Goal: Information Seeking & Learning: Learn about a topic

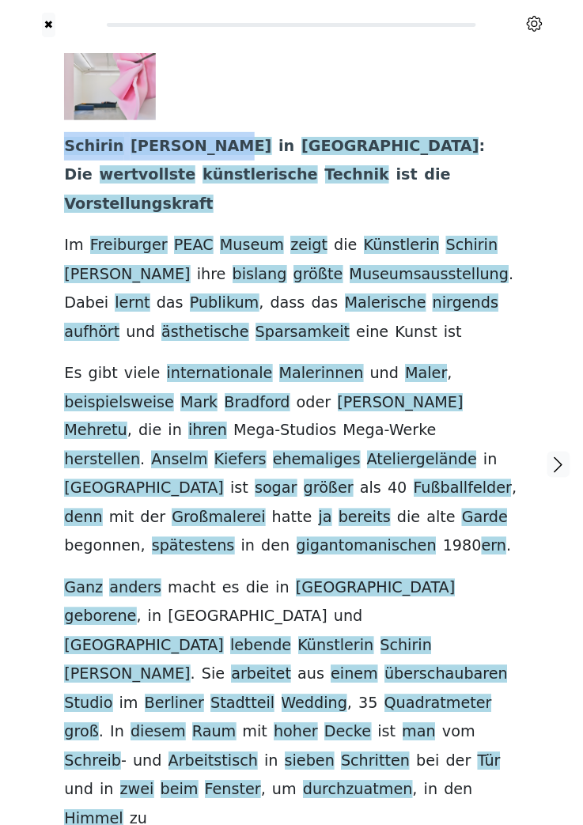
click at [296, 98] on div at bounding box center [285, 86] width 442 height 67
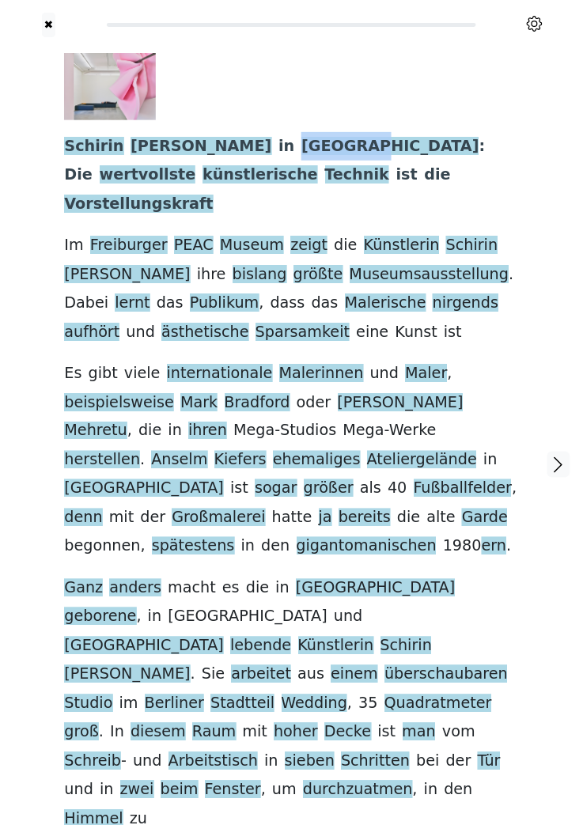
click at [359, 102] on div at bounding box center [285, 86] width 442 height 67
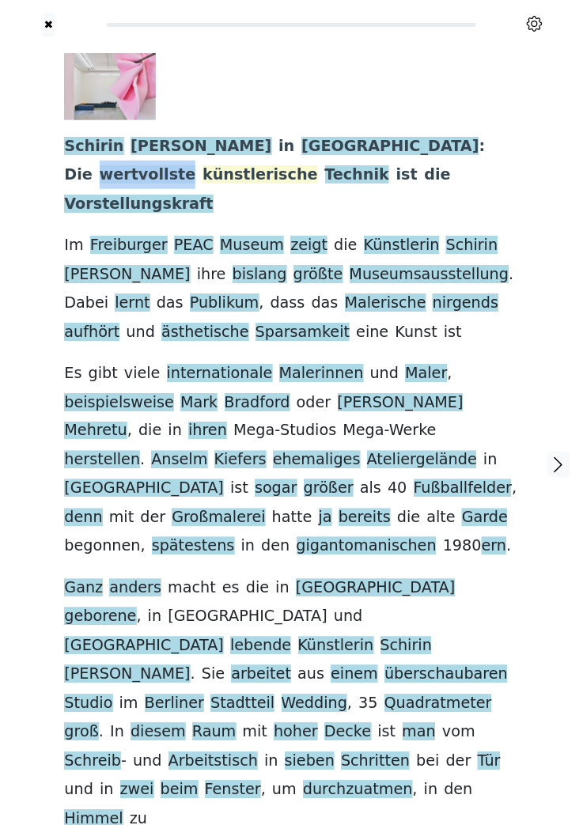
click at [318, 165] on span "künstlerische" at bounding box center [261, 175] width 116 height 20
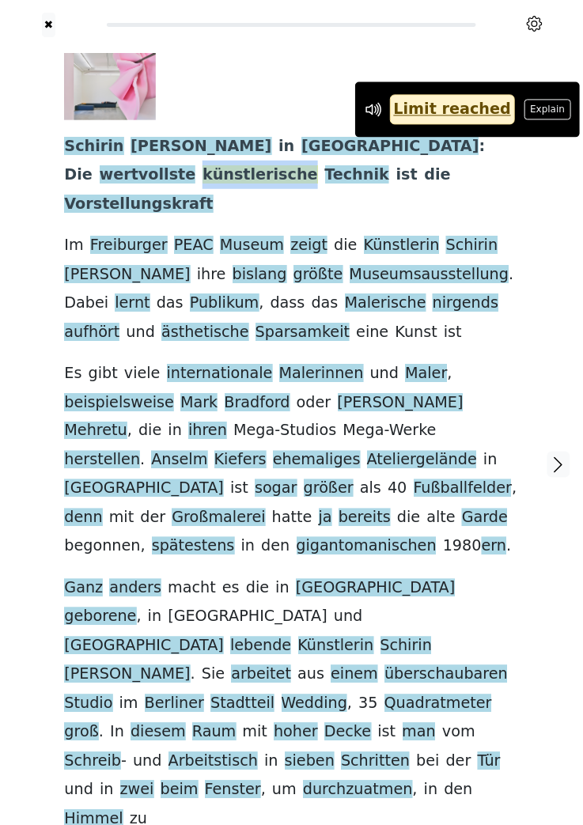
click at [513, 205] on div "[PERSON_NAME] in [GEOGRAPHIC_DATA] : Die wertvollste künstlerische Technik ist …" at bounding box center [291, 443] width 454 height 781
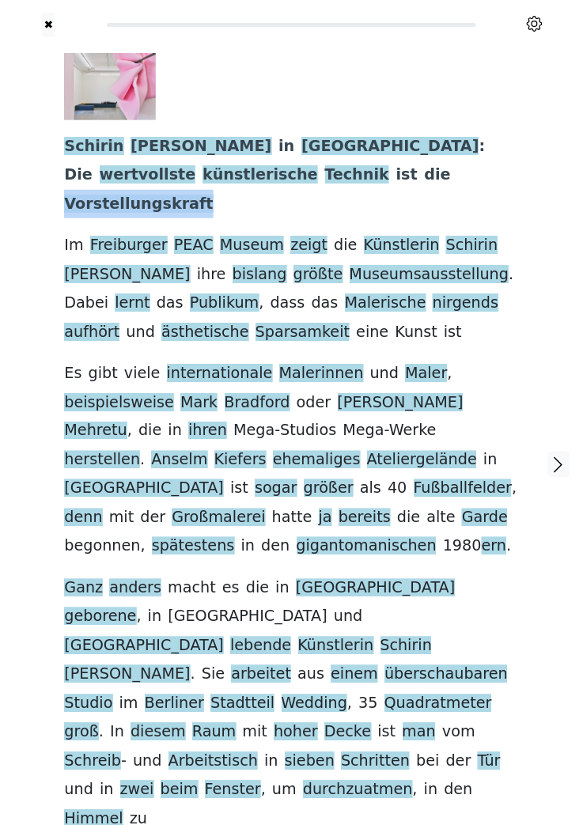
click at [521, 214] on div "[PERSON_NAME] in [GEOGRAPHIC_DATA] : Die wertvollste künstlerische Technik ist …" at bounding box center [291, 464] width 486 height 855
click at [508, 219] on div "[PERSON_NAME] in [GEOGRAPHIC_DATA] : Die wertvollste künstlerische Technik ist …" at bounding box center [291, 443] width 454 height 781
click at [518, 318] on div "[PERSON_NAME] in [GEOGRAPHIC_DATA] : Die wertvollste künstlerische Technik ist …" at bounding box center [291, 443] width 454 height 781
click at [433, 294] on span "nirgends" at bounding box center [466, 304] width 66 height 20
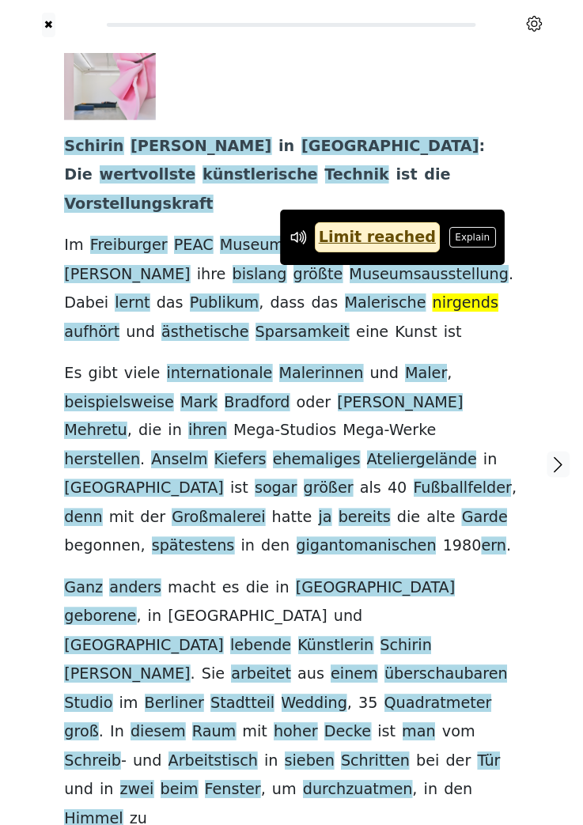
click at [383, 318] on div "[PERSON_NAME] in [GEOGRAPHIC_DATA] : Die wertvollste künstlerische Technik ist …" at bounding box center [291, 443] width 454 height 781
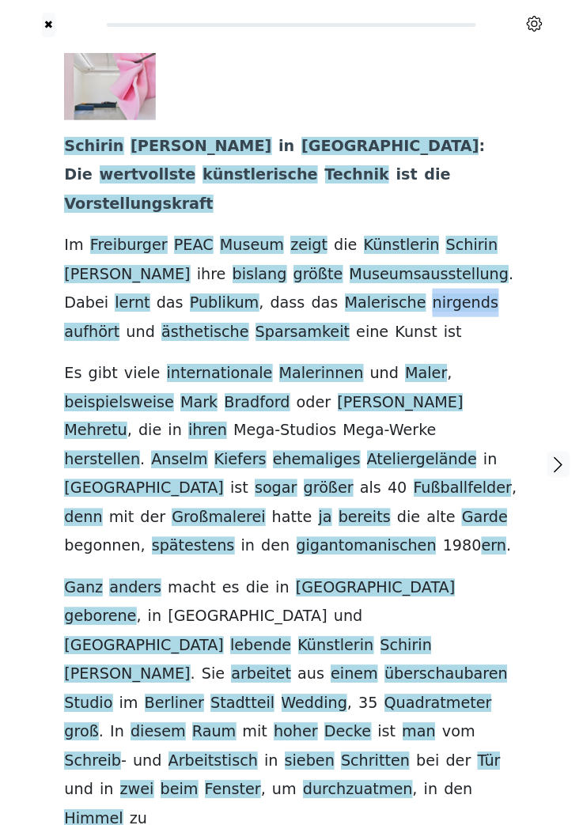
click at [514, 312] on div "[PERSON_NAME] in [GEOGRAPHIC_DATA] : Die wertvollste künstlerische Technik ist …" at bounding box center [291, 443] width 454 height 781
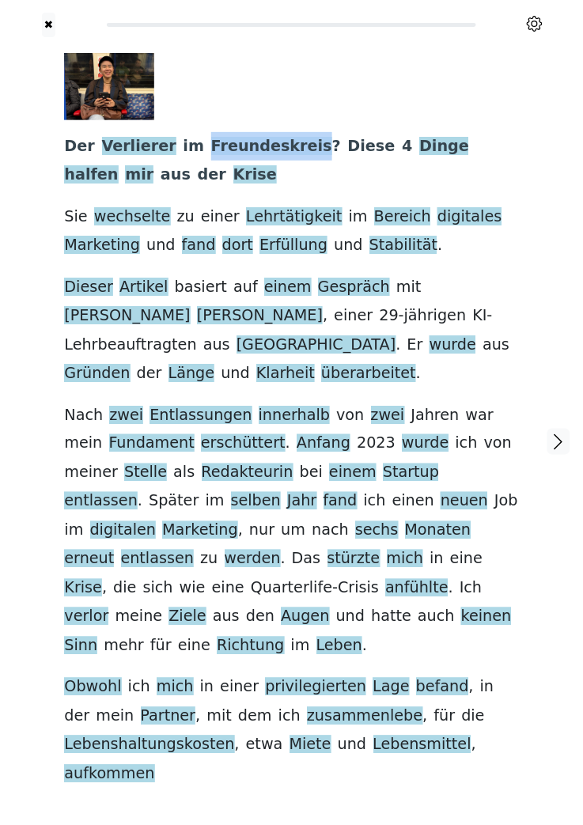
click at [446, 82] on div at bounding box center [285, 86] width 442 height 67
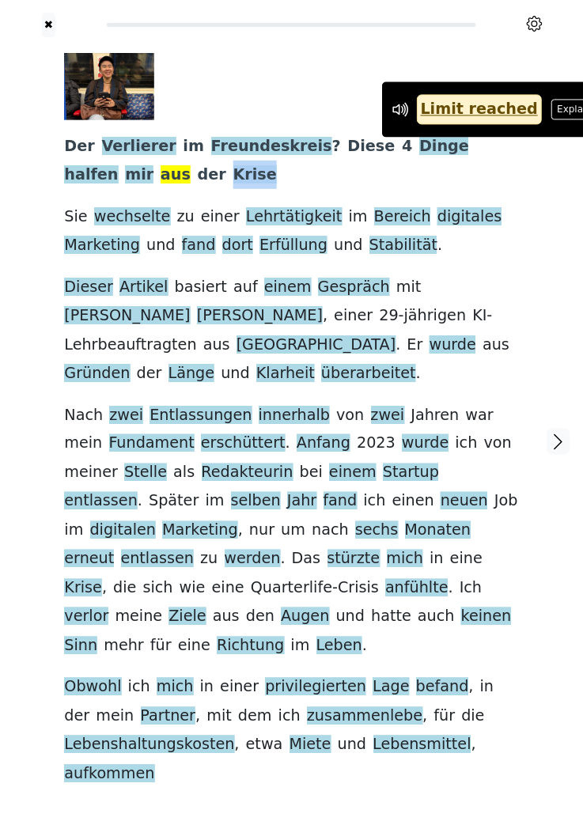
click at [517, 208] on div "Der Verlierer im Freundeskreis ? Diese 4 Dinge halfen mir aus der Krise Sie wec…" at bounding box center [291, 421] width 454 height 736
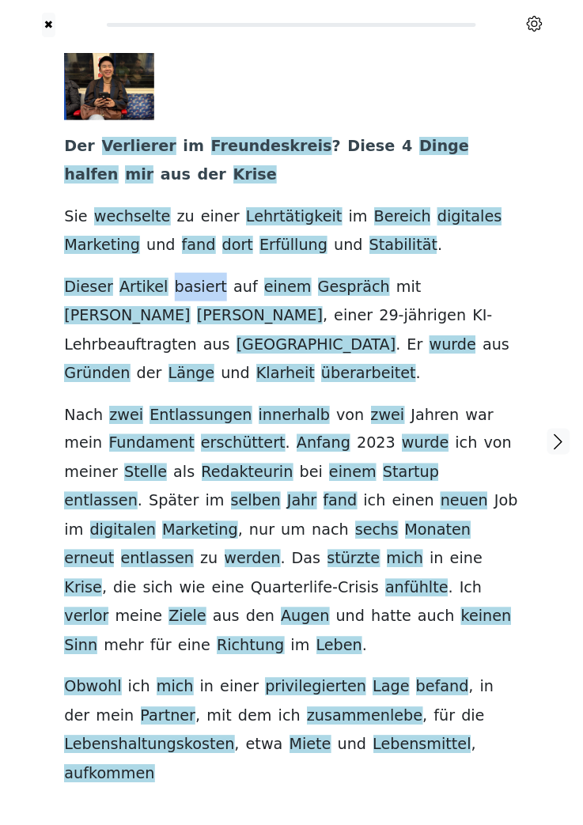
click at [505, 173] on div "Der Verlierer im Freundeskreis ? Diese 4 Dinge halfen mir aus der Krise Sie wec…" at bounding box center [291, 421] width 454 height 736
click at [491, 241] on div "Der Verlierer im Freundeskreis ? Diese 4 Dinge halfen mir aus der Krise Sie wec…" at bounding box center [291, 421] width 454 height 736
click at [531, 226] on div "Der Verlierer im Freundeskreis ? Diese 4 Dinge halfen mir aus der Krise Sie wec…" at bounding box center [291, 442] width 486 height 810
click at [517, 336] on div "Der Verlierer im Freundeskreis ? Diese 4 Dinge halfen mir aus der Krise Sie wec…" at bounding box center [291, 421] width 454 height 736
click at [541, 333] on div at bounding box center [559, 442] width 48 height 810
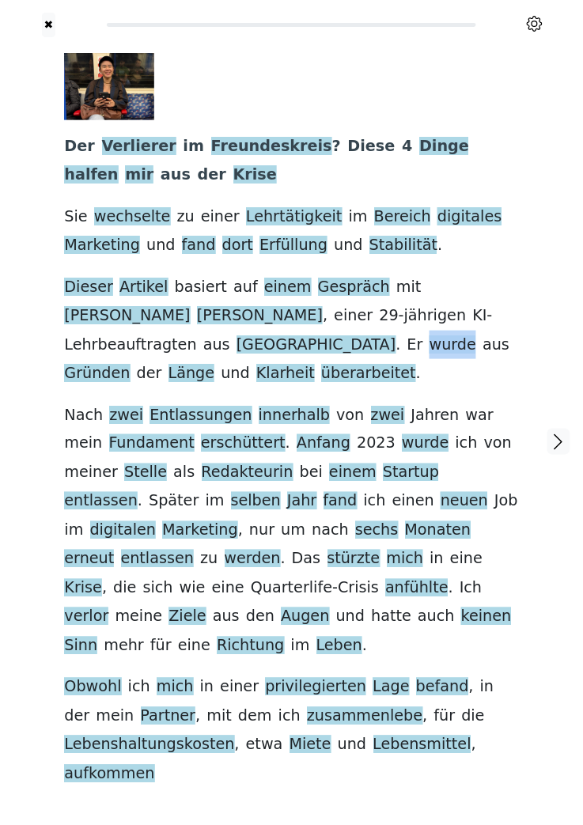
click at [503, 330] on div "Der Verlierer im Freundeskreis ? Diese 4 Dinge halfen mir aus der Krise Sie wec…" at bounding box center [291, 421] width 454 height 736
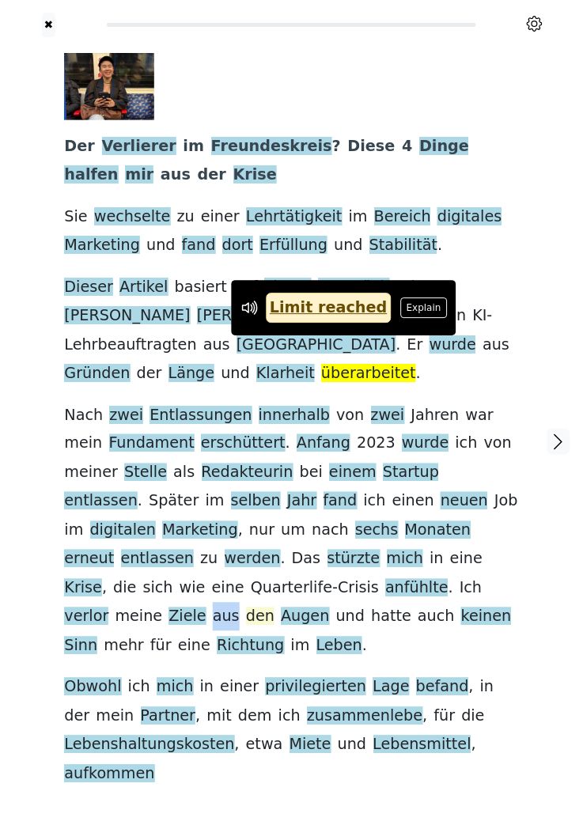
click at [264, 608] on span "den" at bounding box center [260, 618] width 28 height 20
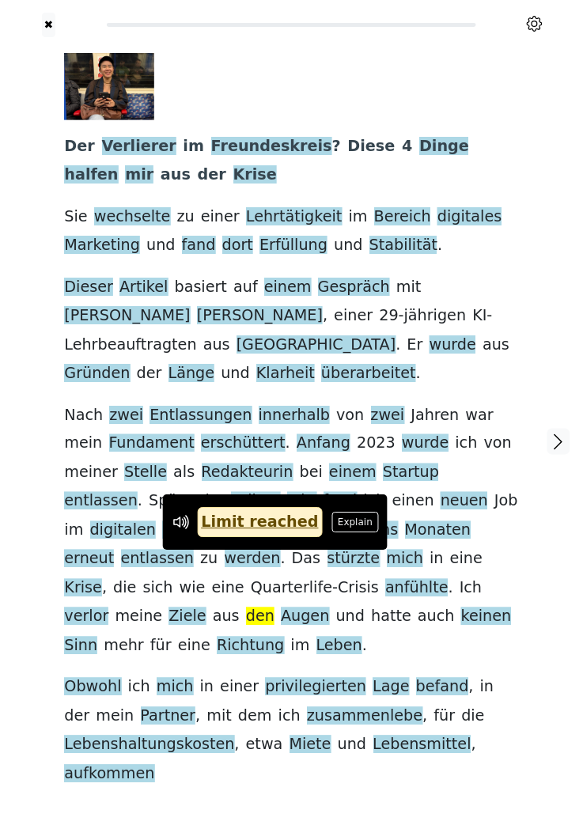
click at [334, 609] on div "Der Verlierer im Freundeskreis ? Diese 4 Dinge halfen mir aus der Krise Sie wec…" at bounding box center [291, 421] width 454 height 736
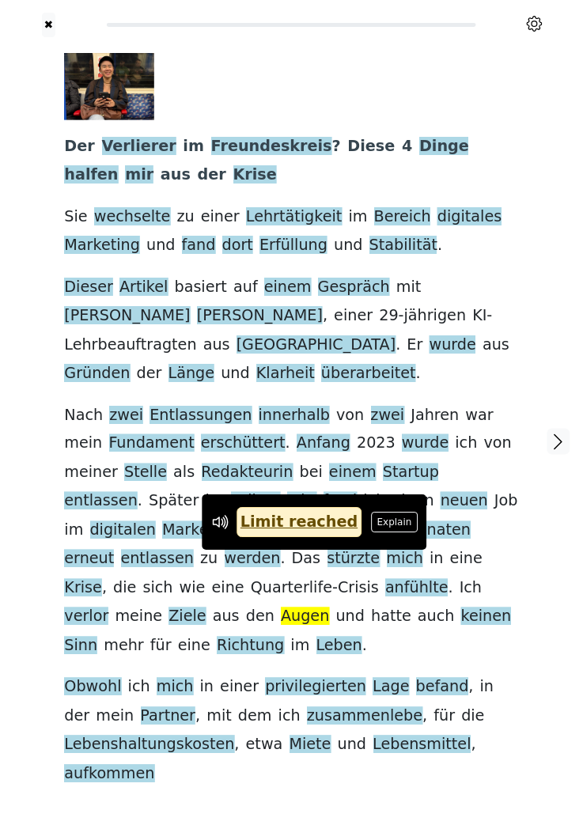
click at [551, 586] on div at bounding box center [559, 442] width 48 height 810
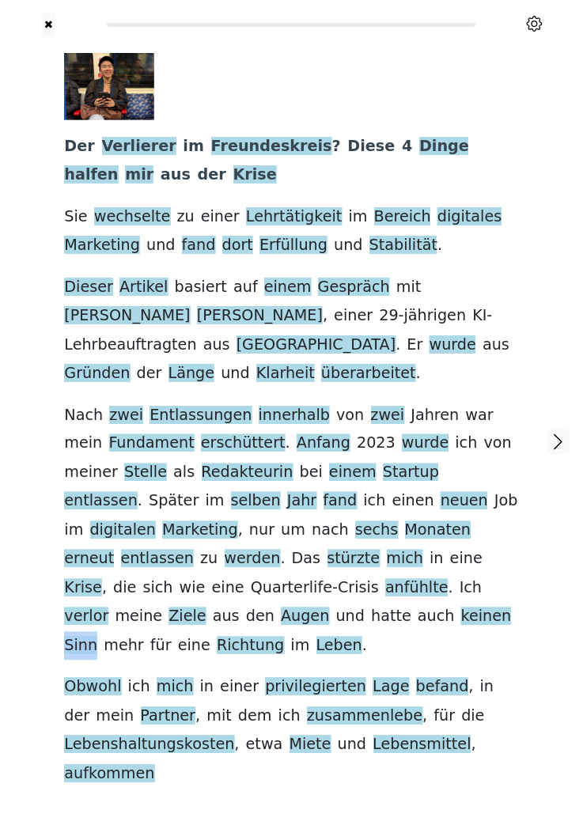
click at [542, 631] on div at bounding box center [559, 442] width 48 height 810
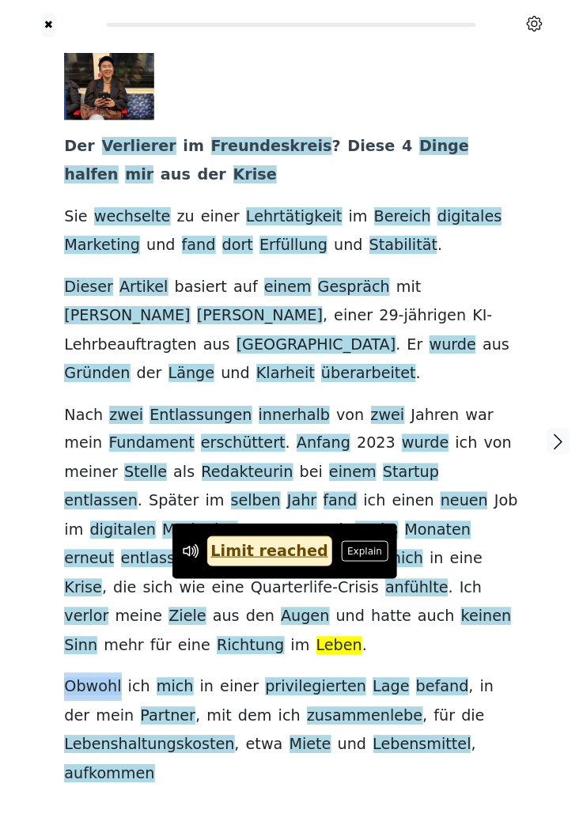
click at [541, 669] on div at bounding box center [559, 442] width 48 height 810
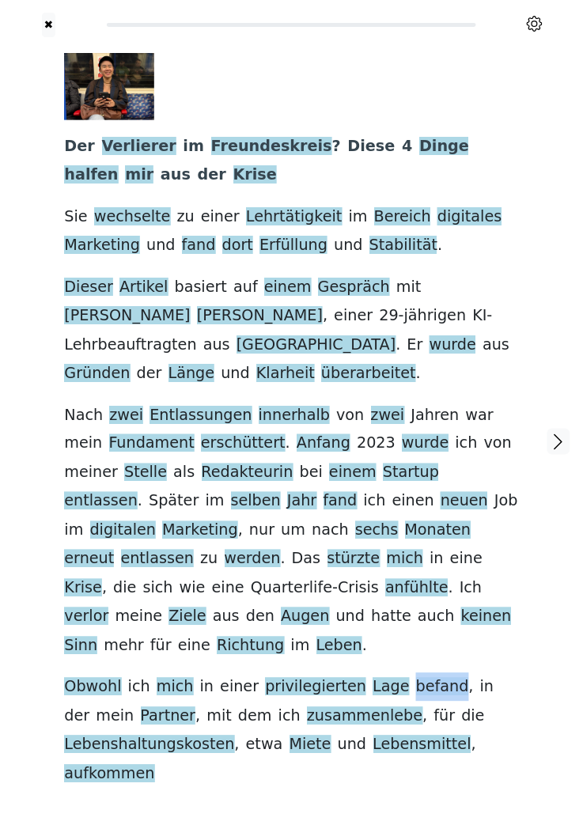
click at [543, 644] on div at bounding box center [559, 442] width 48 height 810
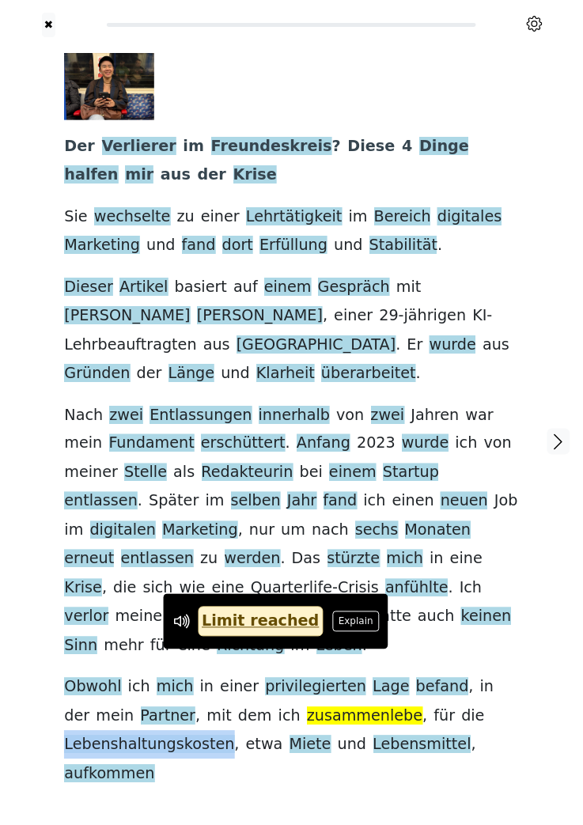
click at [521, 607] on div "Der Verlierer im Freundeskreis ? Diese 4 Dinge halfen mir aus der Krise Sie wec…" at bounding box center [291, 442] width 486 height 810
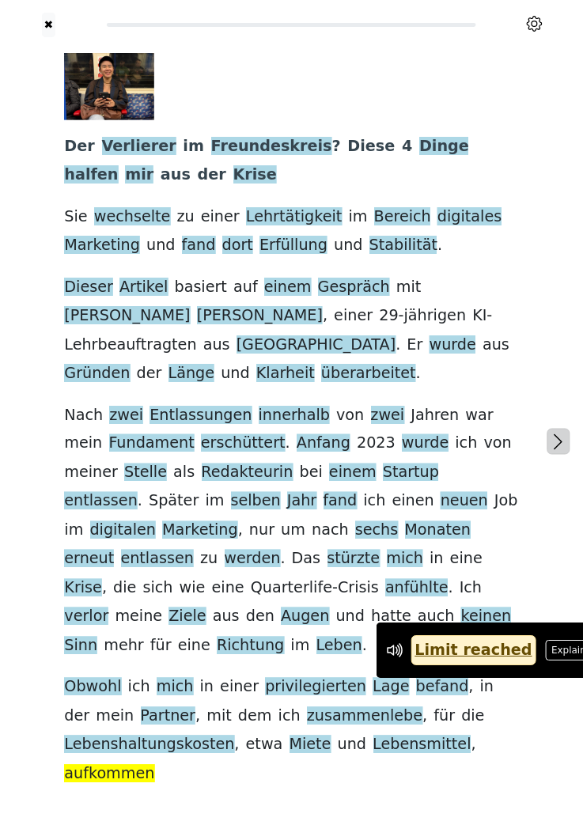
click at [554, 429] on button "button" at bounding box center [559, 442] width 23 height 26
